Goal: Task Accomplishment & Management: Complete application form

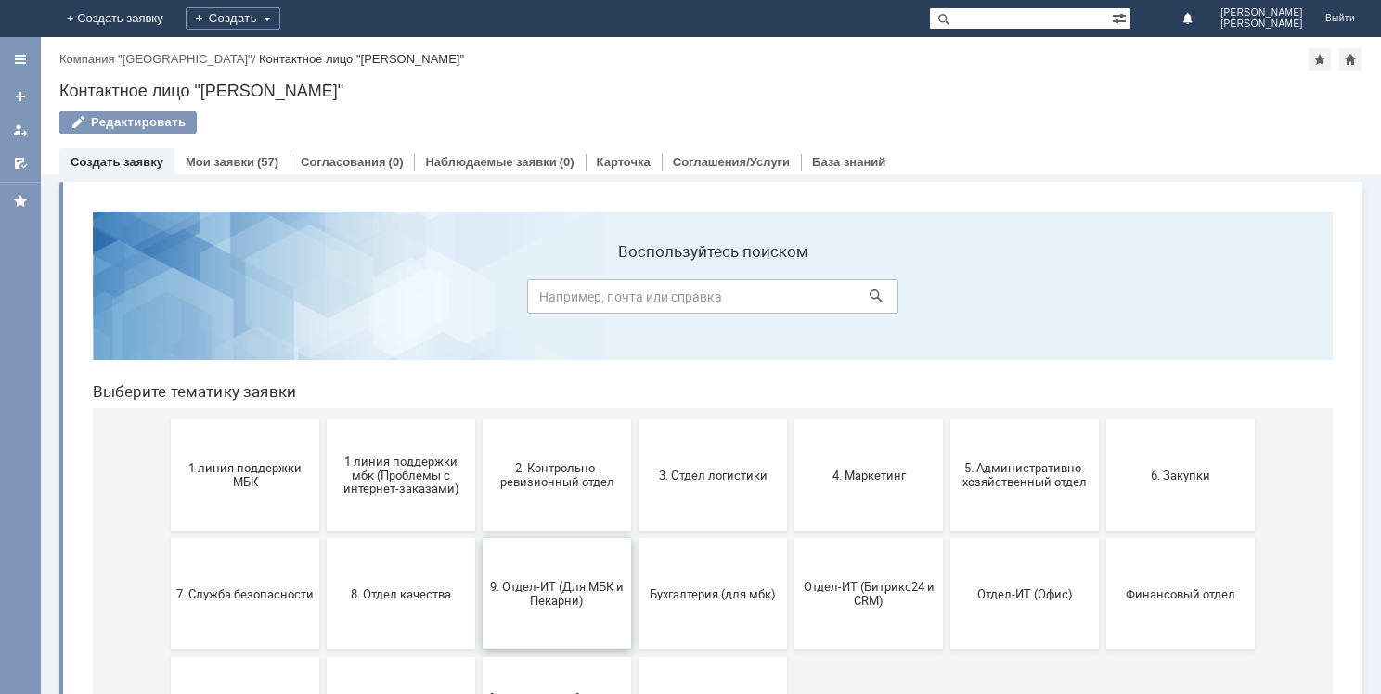
click at [563, 594] on span "9. Отдел-ИТ (Для МБК и Пекарни)" at bounding box center [556, 594] width 137 height 28
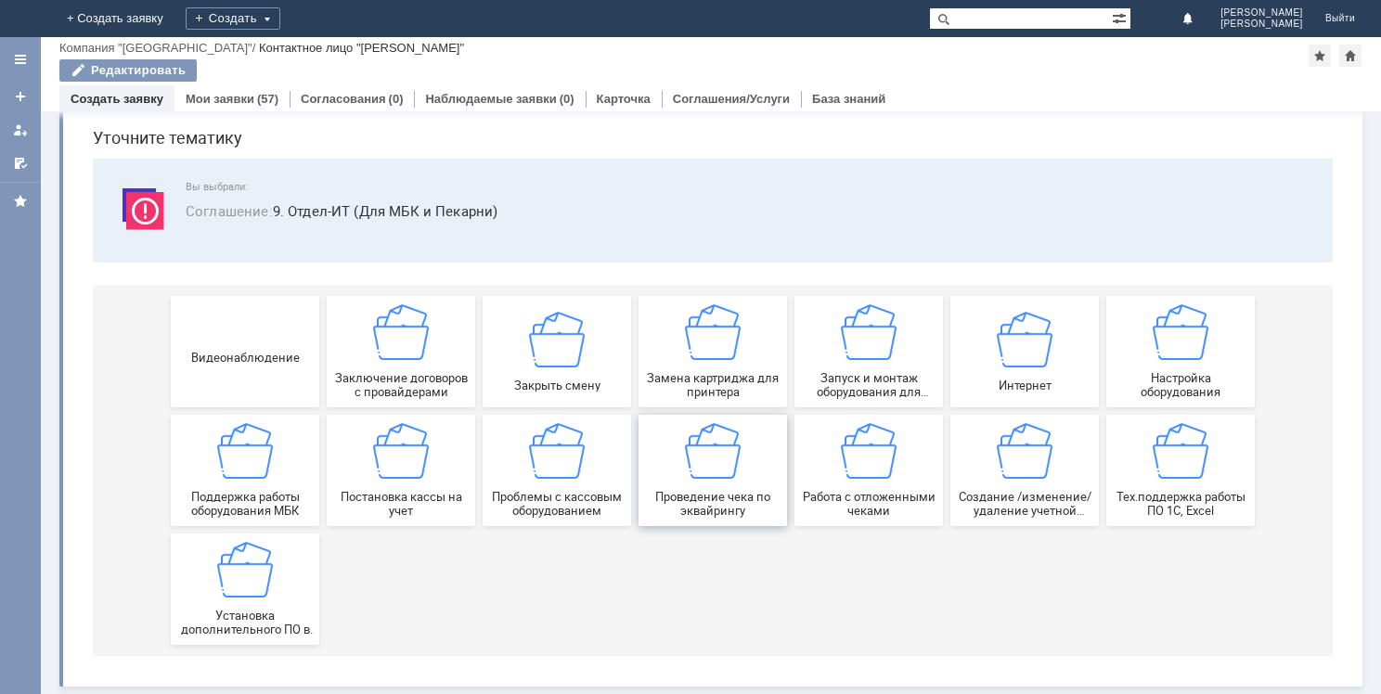
scroll to position [63, 0]
click at [1035, 498] on span "Создание /изменение/удаление учетной записи пользователя МБК" at bounding box center [1024, 504] width 137 height 28
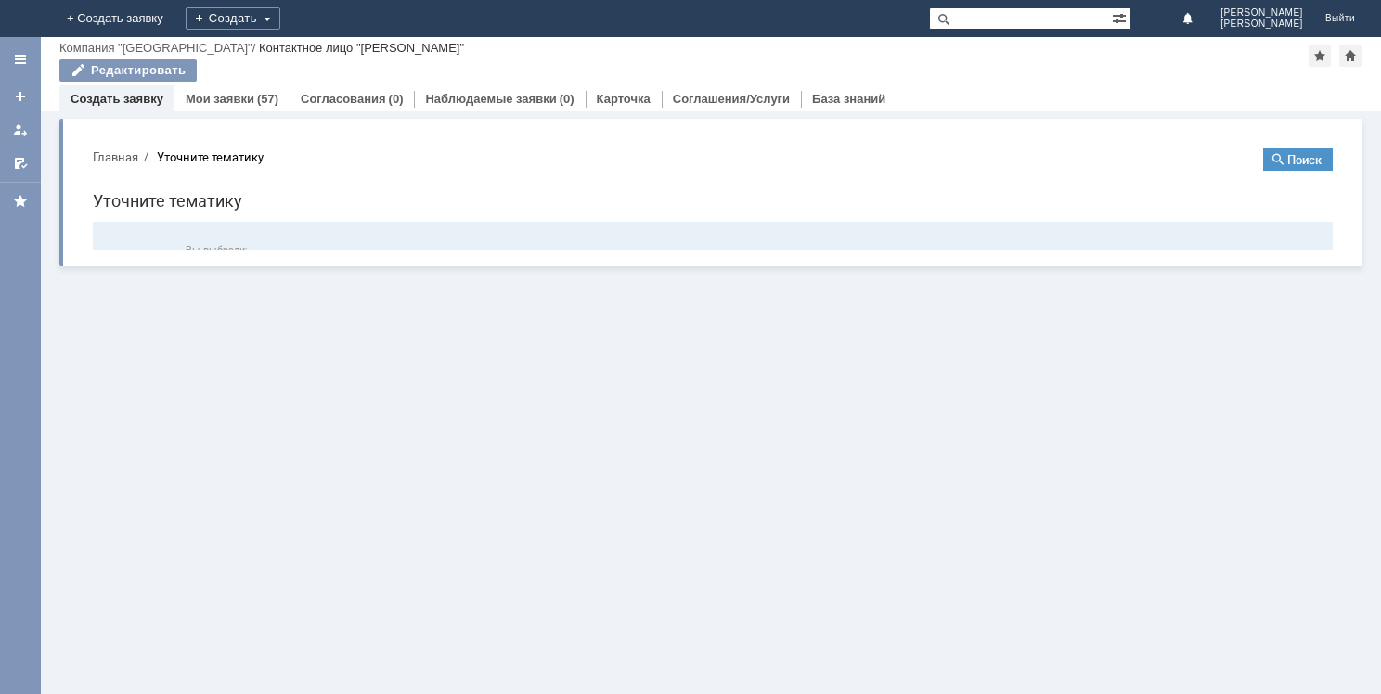
scroll to position [0, 0]
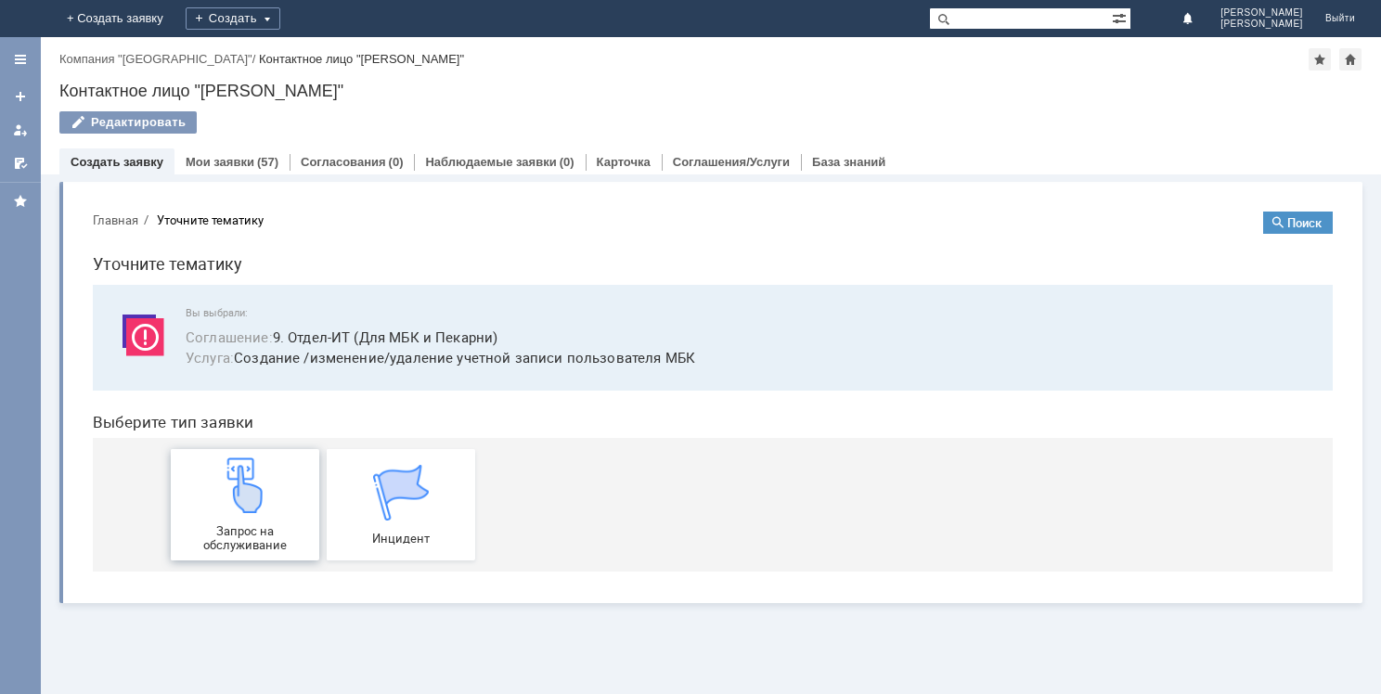
click at [257, 503] on img at bounding box center [245, 486] width 56 height 56
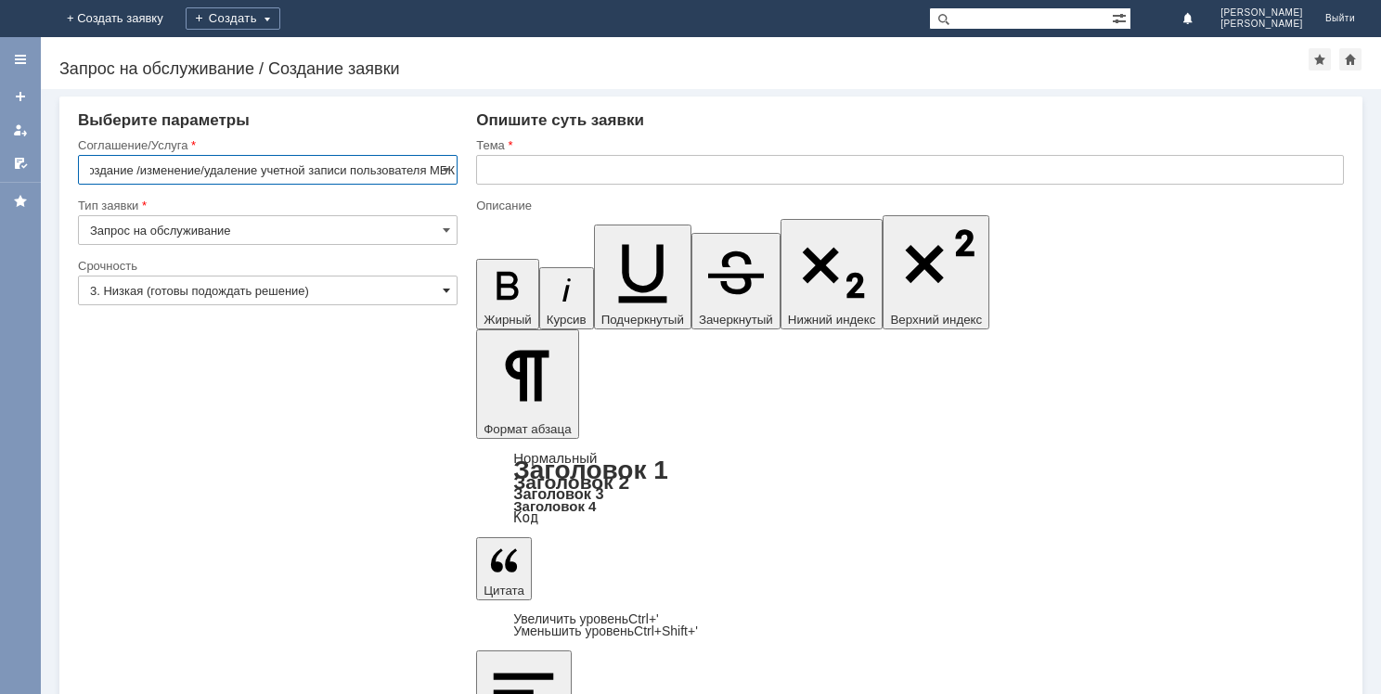
click at [446, 286] on span at bounding box center [446, 290] width 7 height 15
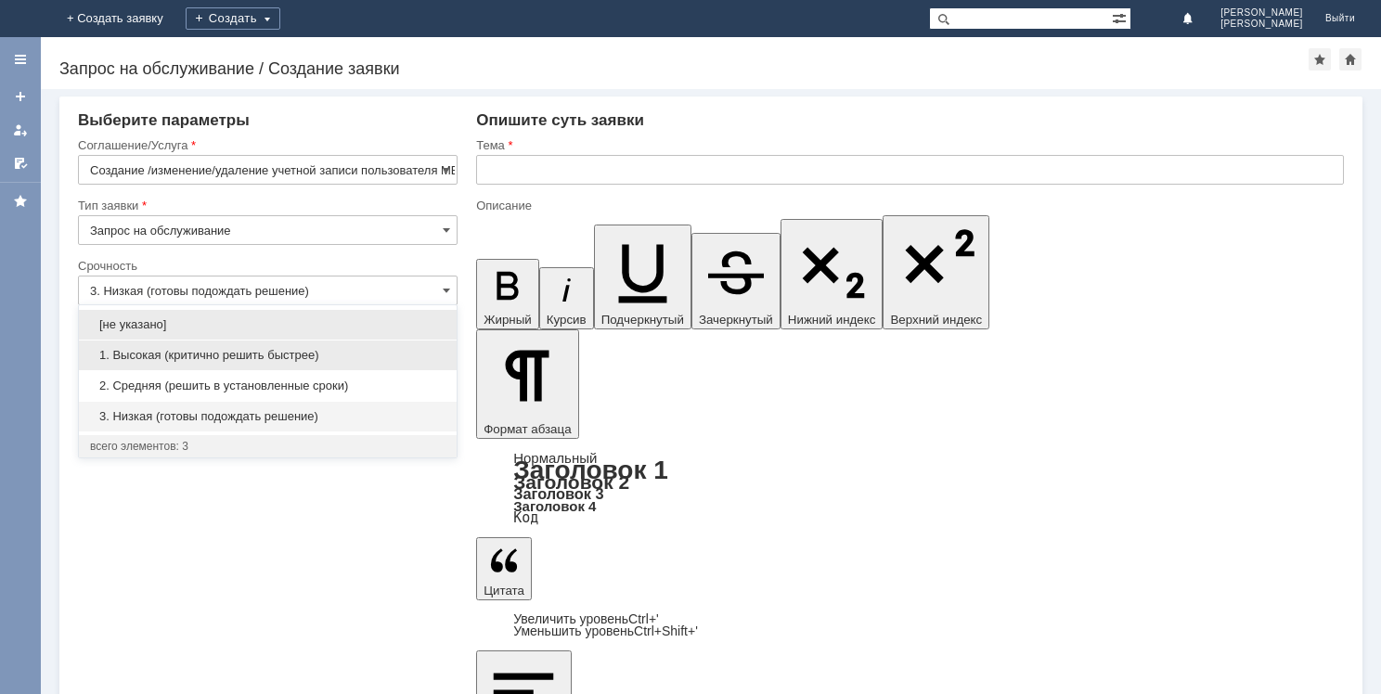
click at [227, 357] on span "1. Высокая (критично решить быстрее)" at bounding box center [268, 355] width 356 height 15
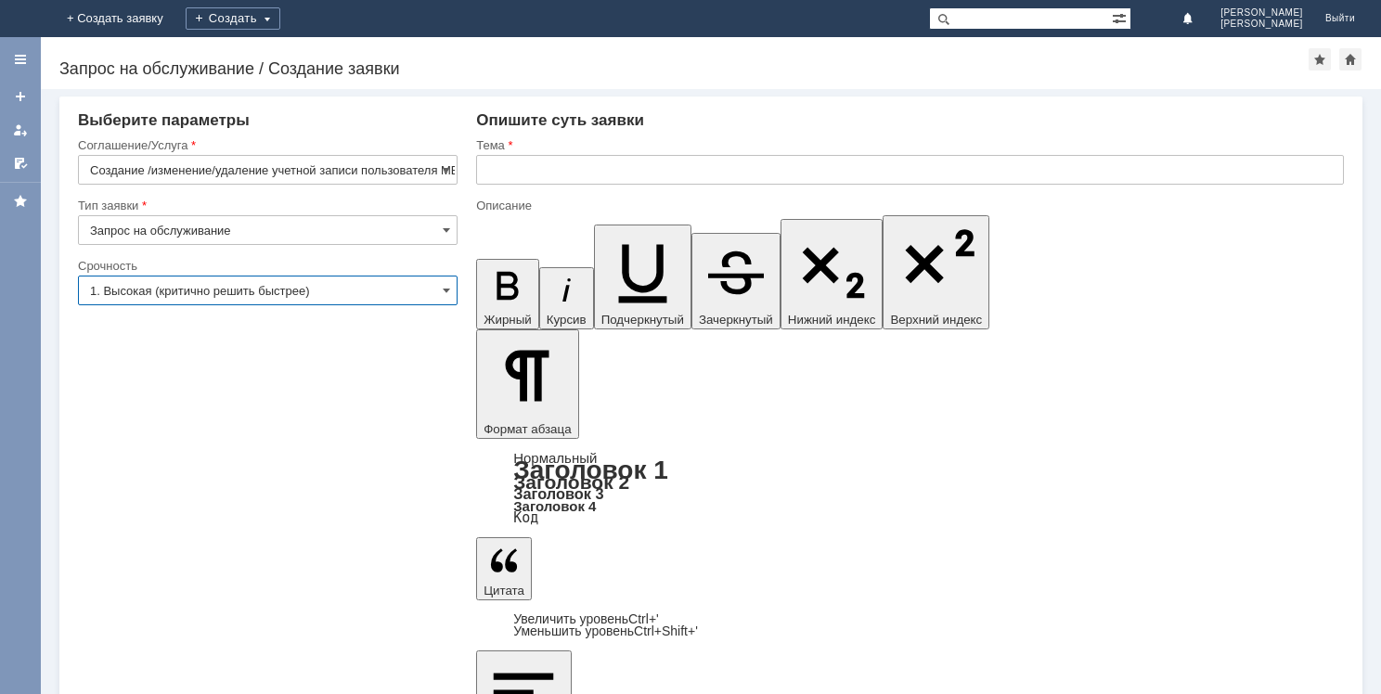
type input "1. Высокая (критично решить быстрее)"
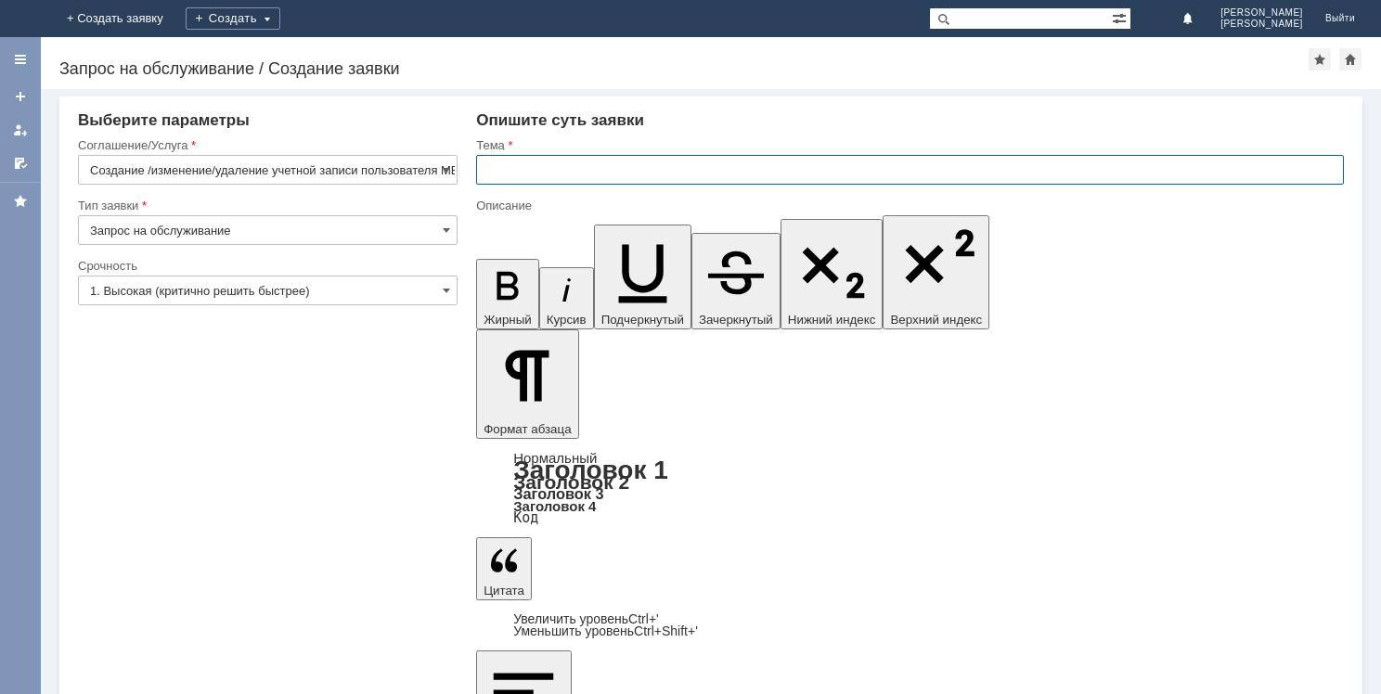
click at [499, 178] on input "text" at bounding box center [910, 170] width 868 height 30
type input "ДОСТУП СОТРУДНИКУ СРОЧНО"
